Goal: Check status

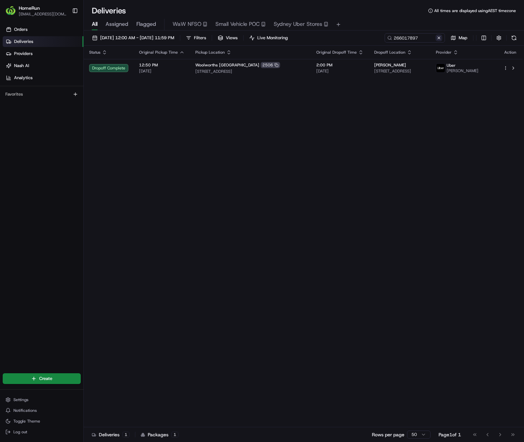
click at [440, 39] on button at bounding box center [439, 38] width 7 height 7
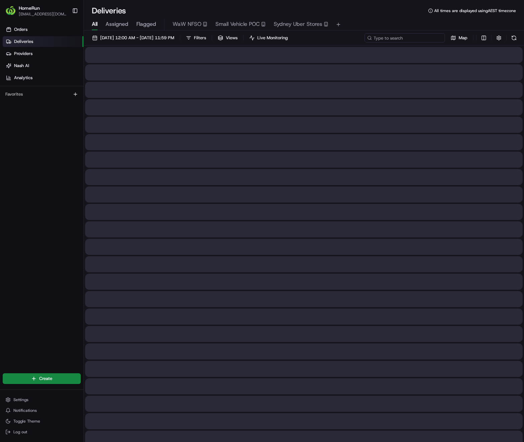
click at [423, 38] on input at bounding box center [405, 37] width 80 height 9
paste input "261257668"
type input "261257668"
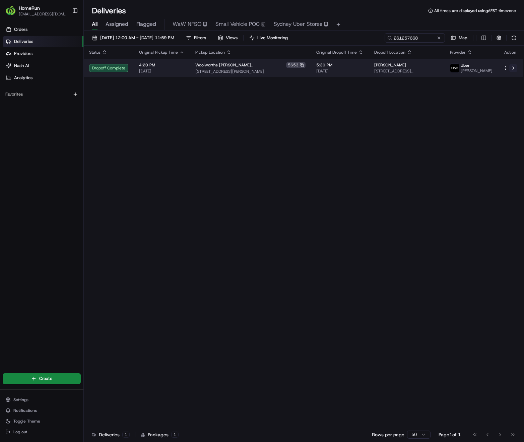
click at [515, 70] on button at bounding box center [514, 68] width 8 height 8
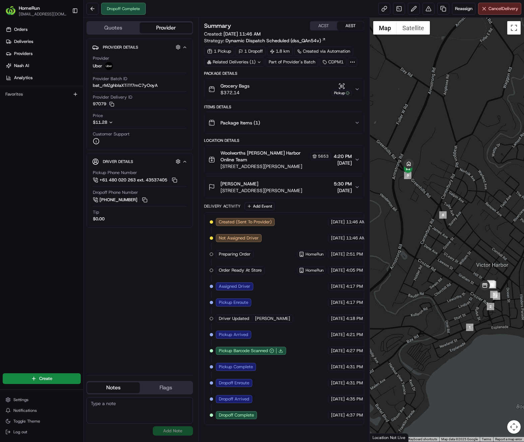
click at [357, 85] on button "Grocery Bags $372.14 Pickup" at bounding box center [285, 88] width 160 height 21
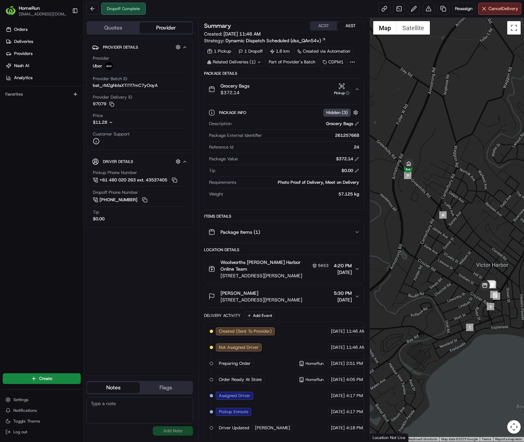
click at [356, 87] on icon "button" at bounding box center [357, 89] width 5 height 5
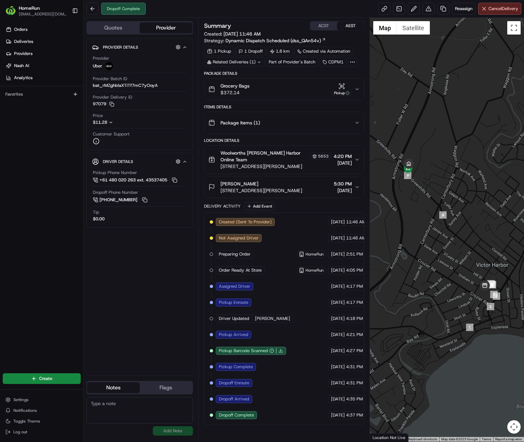
click at [257, 60] on icon at bounding box center [259, 62] width 4 height 4
click at [250, 90] on span "266043632" at bounding box center [249, 89] width 24 height 6
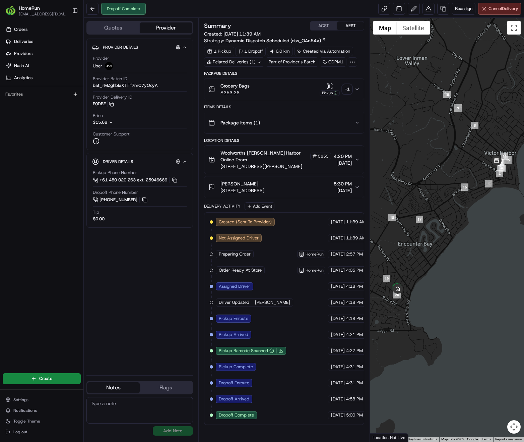
click at [347, 90] on div "+ 1" at bounding box center [347, 88] width 9 height 9
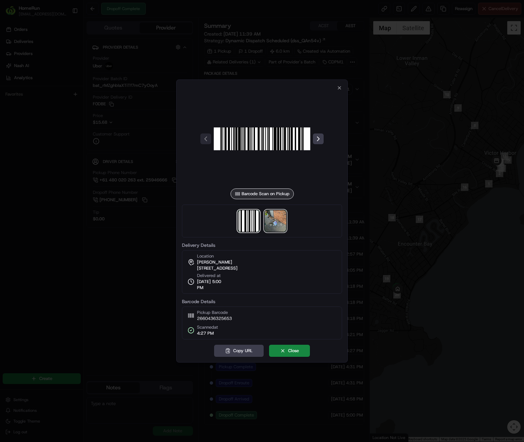
click at [277, 220] on img at bounding box center [275, 220] width 21 height 21
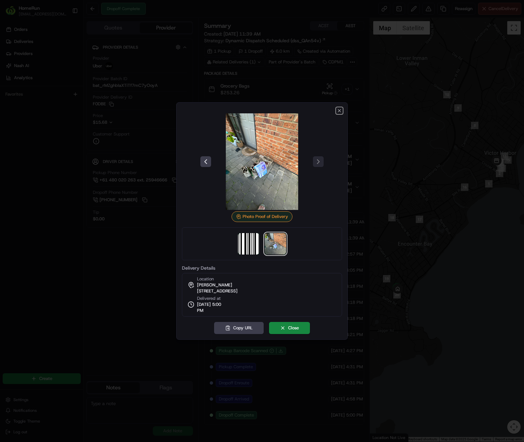
click at [338, 113] on icon "button" at bounding box center [339, 110] width 5 height 5
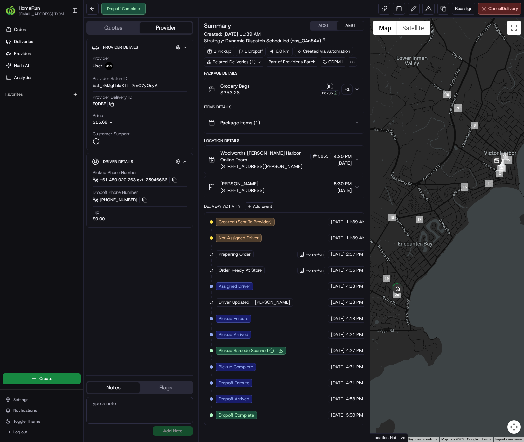
click at [354, 123] on div "Package Items ( 1 )" at bounding box center [282, 122] width 146 height 13
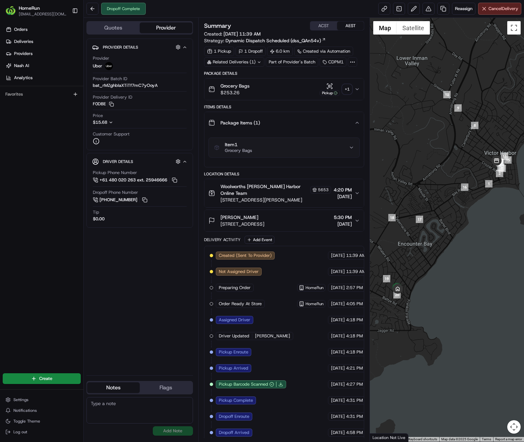
click at [354, 151] on button "Item 1 Grocery Bags" at bounding box center [284, 147] width 151 height 19
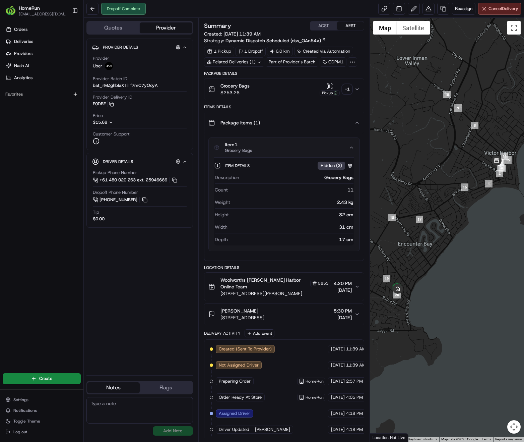
click at [362, 91] on button "Grocery Bags $253.26 Pickup + 1" at bounding box center [285, 88] width 160 height 21
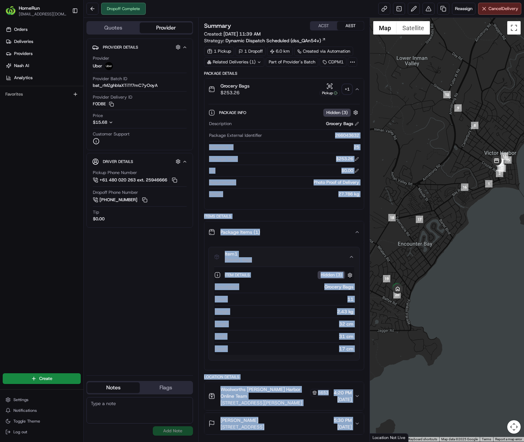
scroll to position [0, 23]
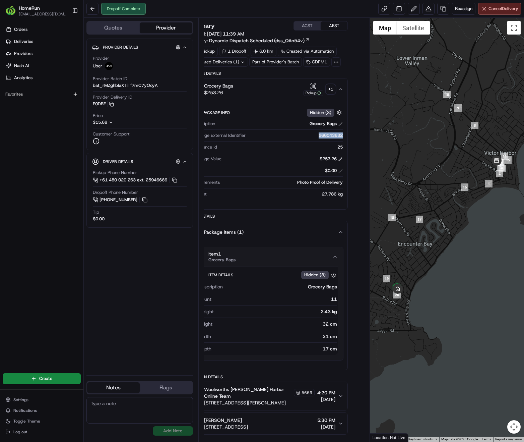
drag, startPoint x: 332, startPoint y: 134, endPoint x: 339, endPoint y: 134, distance: 6.4
click at [339, 134] on div "Package Info Hidden ( 3 ) Description Grocery Bags Package External Identifier …" at bounding box center [268, 152] width 160 height 104
copy div "266043632"
